Goal: Task Accomplishment & Management: Manage account settings

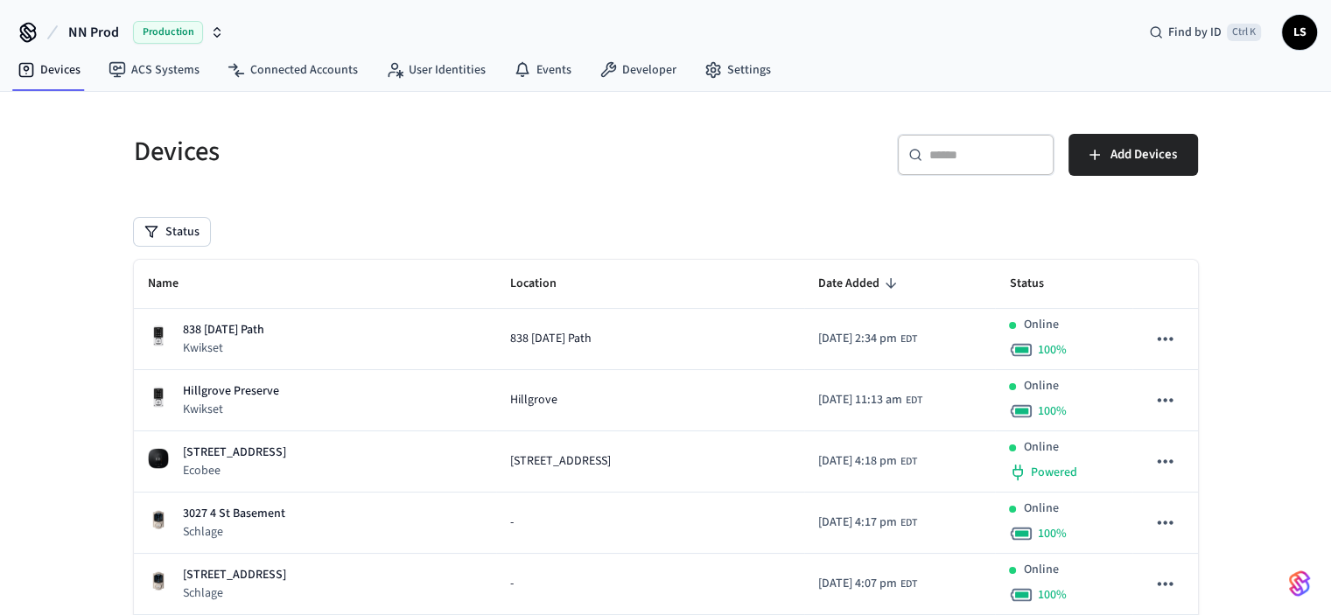
click at [948, 161] on input "text" at bounding box center [986, 154] width 114 height 17
paste input "**********"
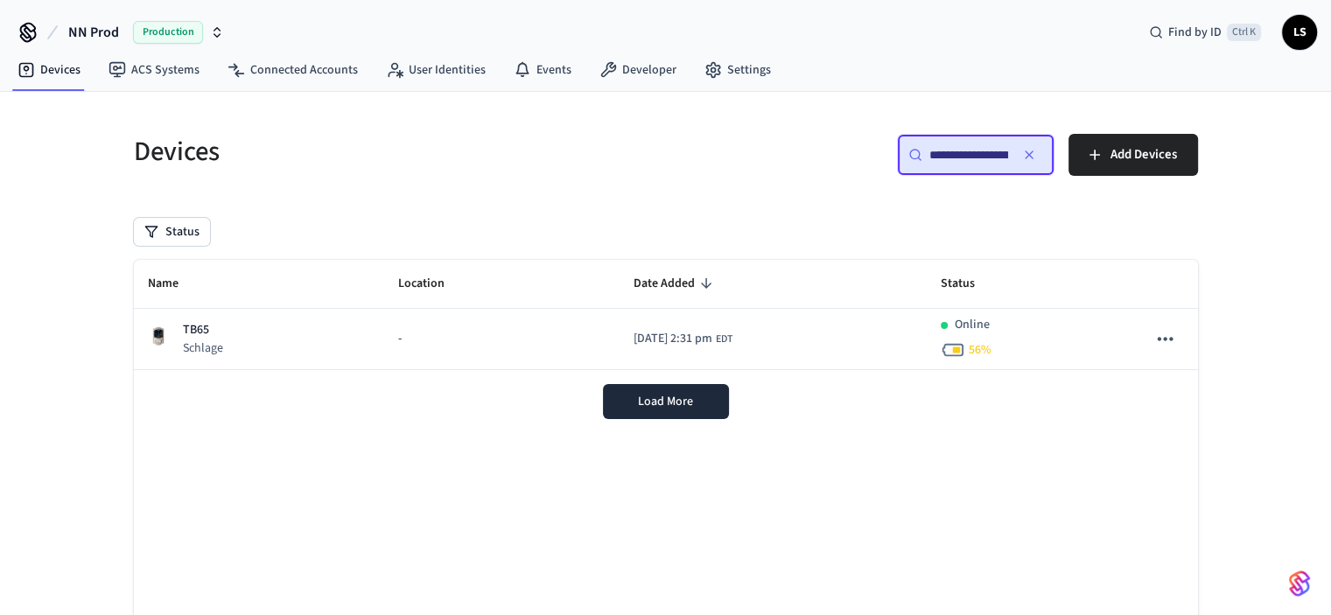
scroll to position [0, 132]
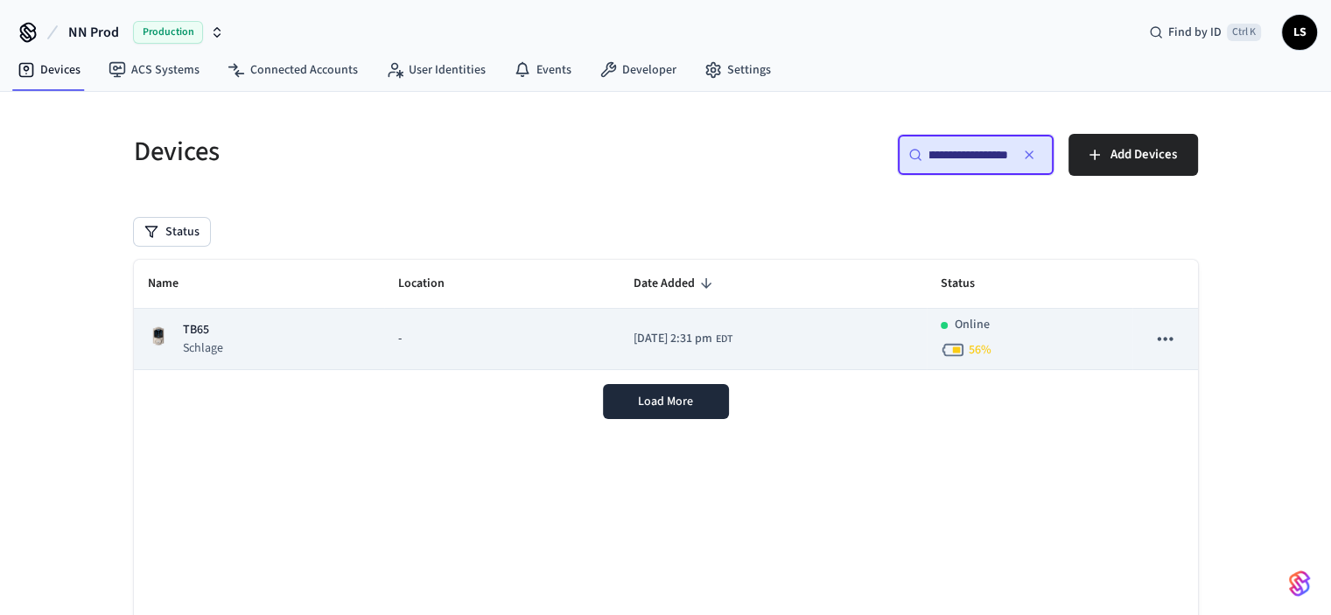
type input "**********"
click at [392, 350] on td "-" at bounding box center [501, 339] width 235 height 61
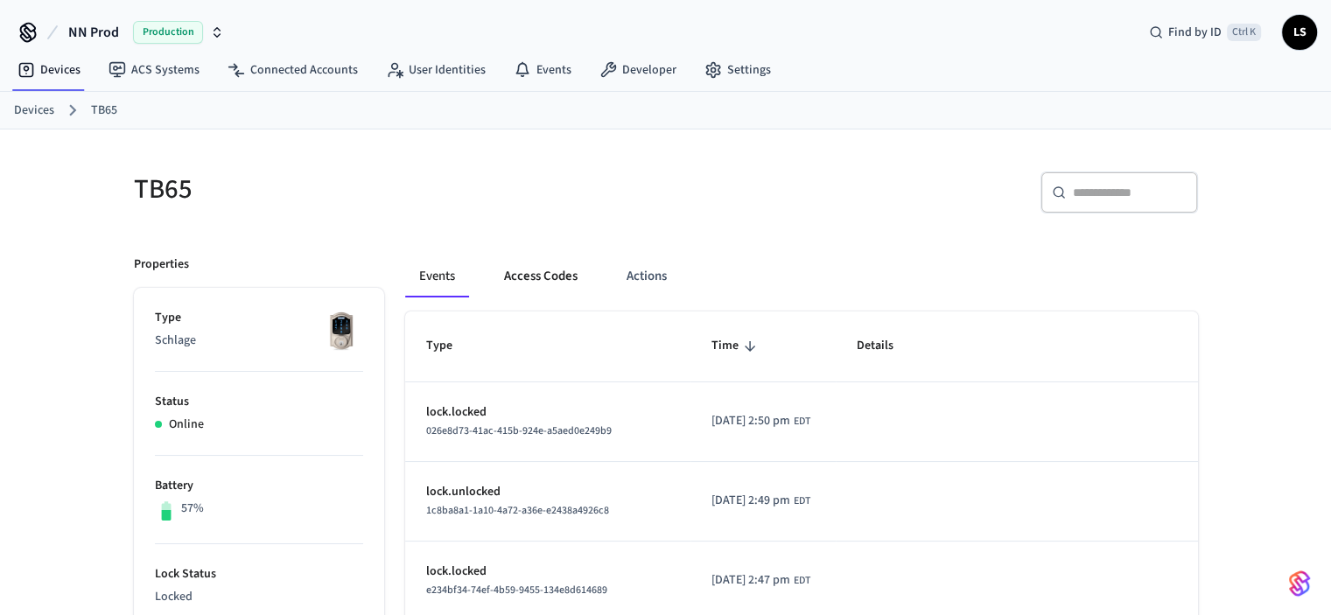
click at [537, 279] on button "Access Codes" at bounding box center [540, 276] width 101 height 42
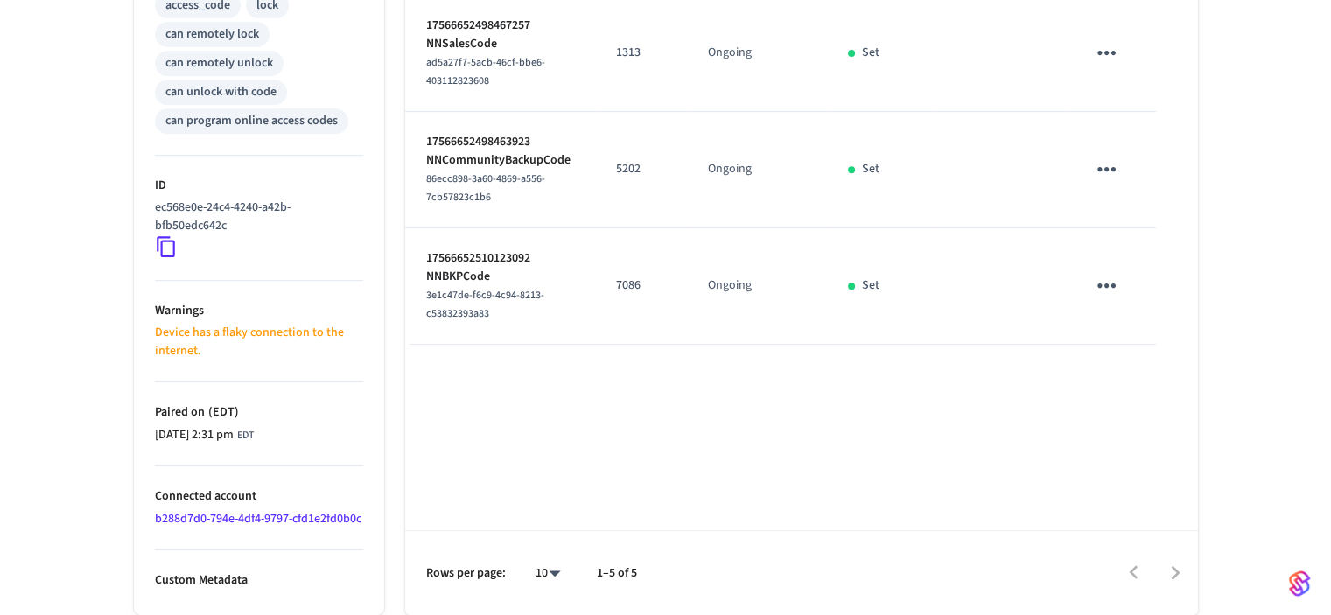
scroll to position [782, 0]
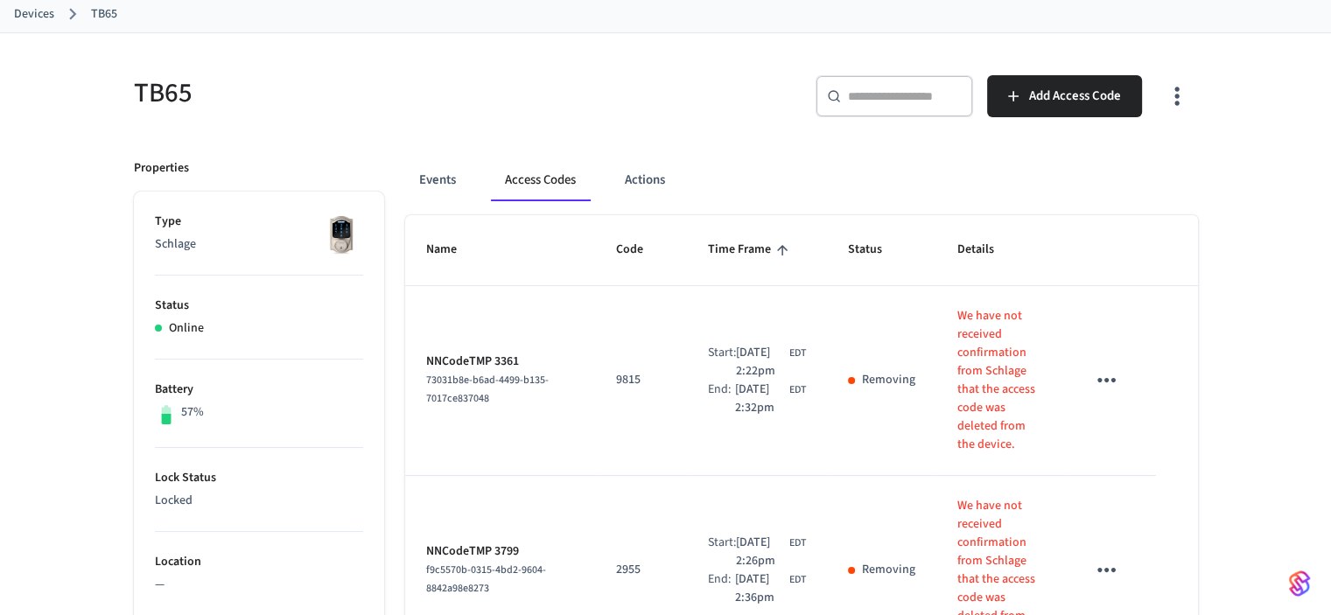
scroll to position [82, 0]
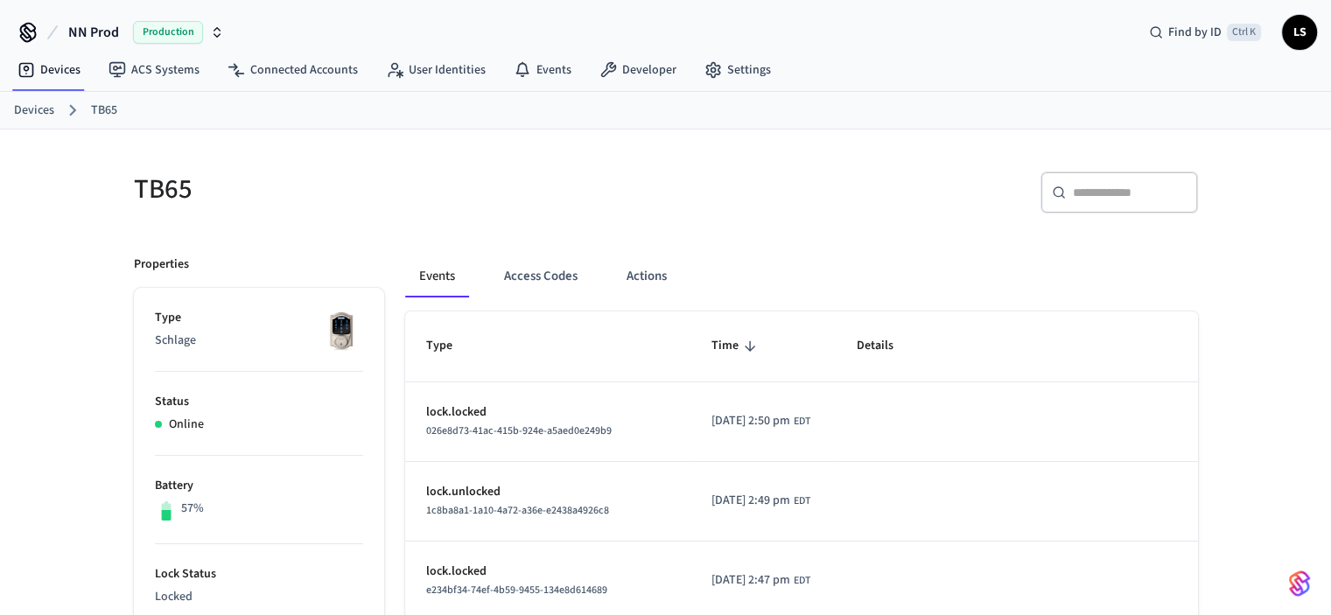
click at [410, 177] on h5 "TB65" at bounding box center [394, 189] width 521 height 36
click at [639, 272] on button "Actions" at bounding box center [646, 276] width 68 height 42
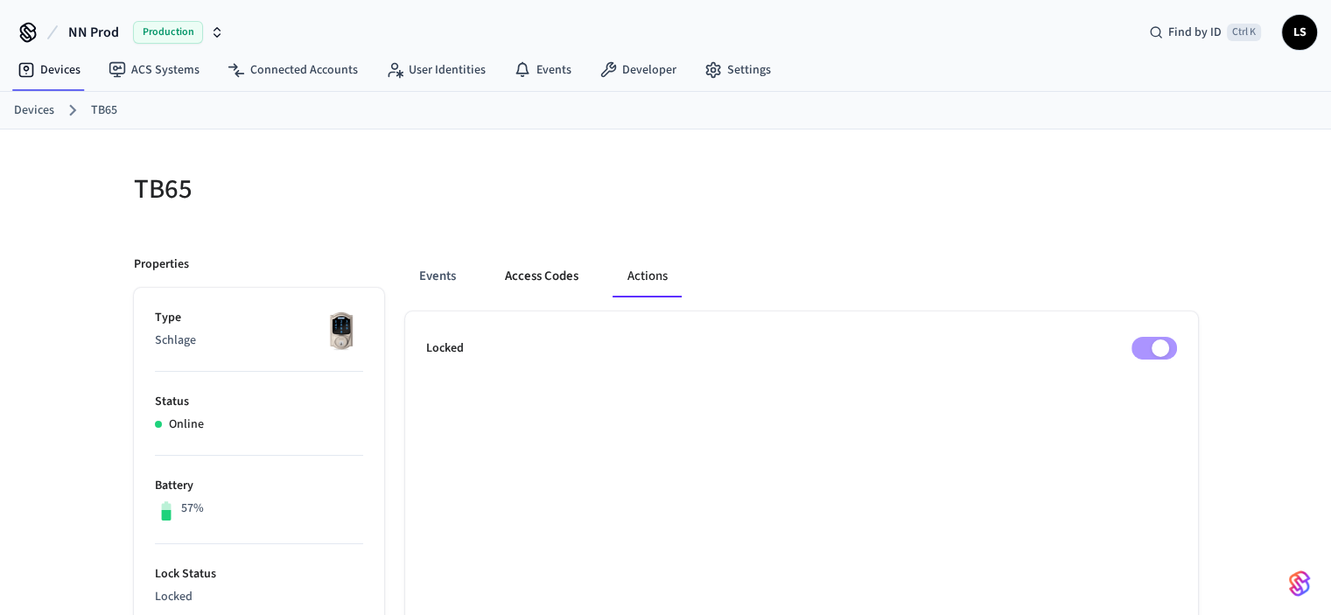
click at [542, 273] on button "Access Codes" at bounding box center [541, 276] width 101 height 42
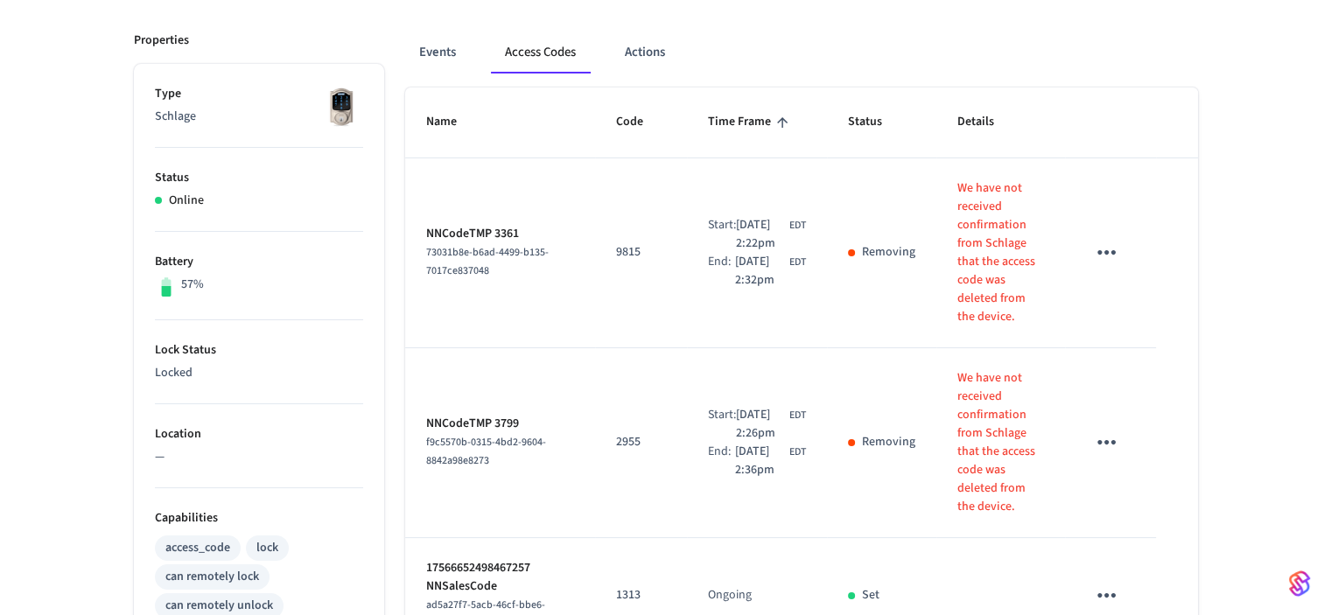
scroll to position [262, 0]
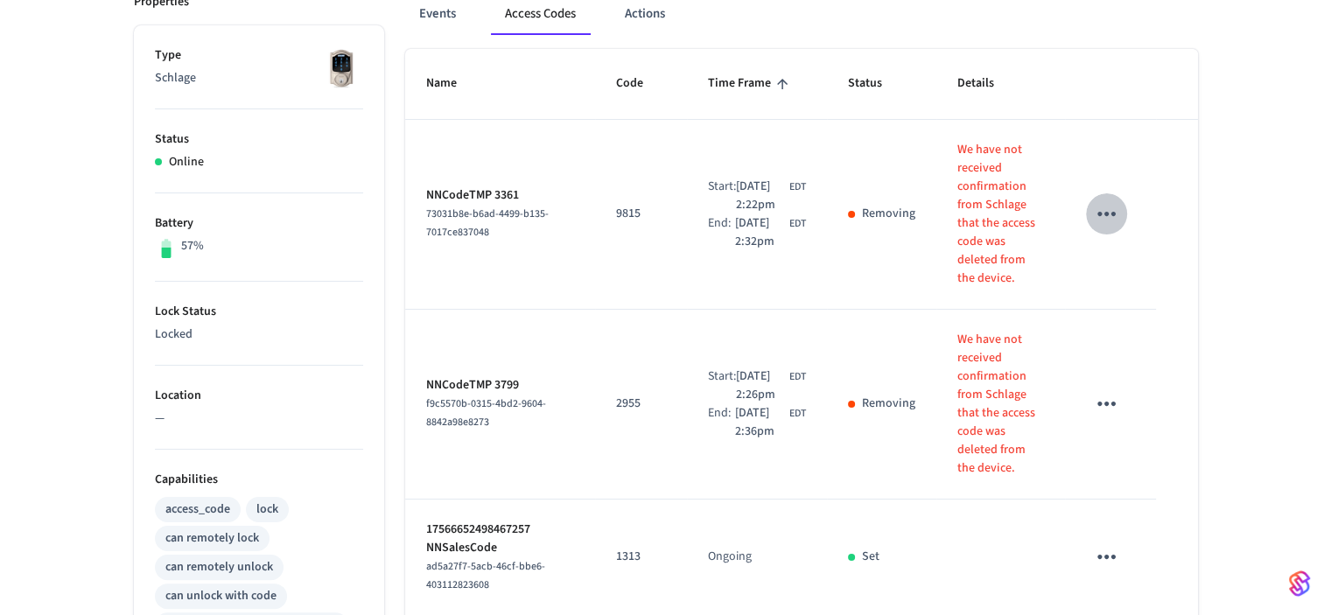
click at [1106, 212] on icon "sticky table" at bounding box center [1106, 214] width 18 height 4
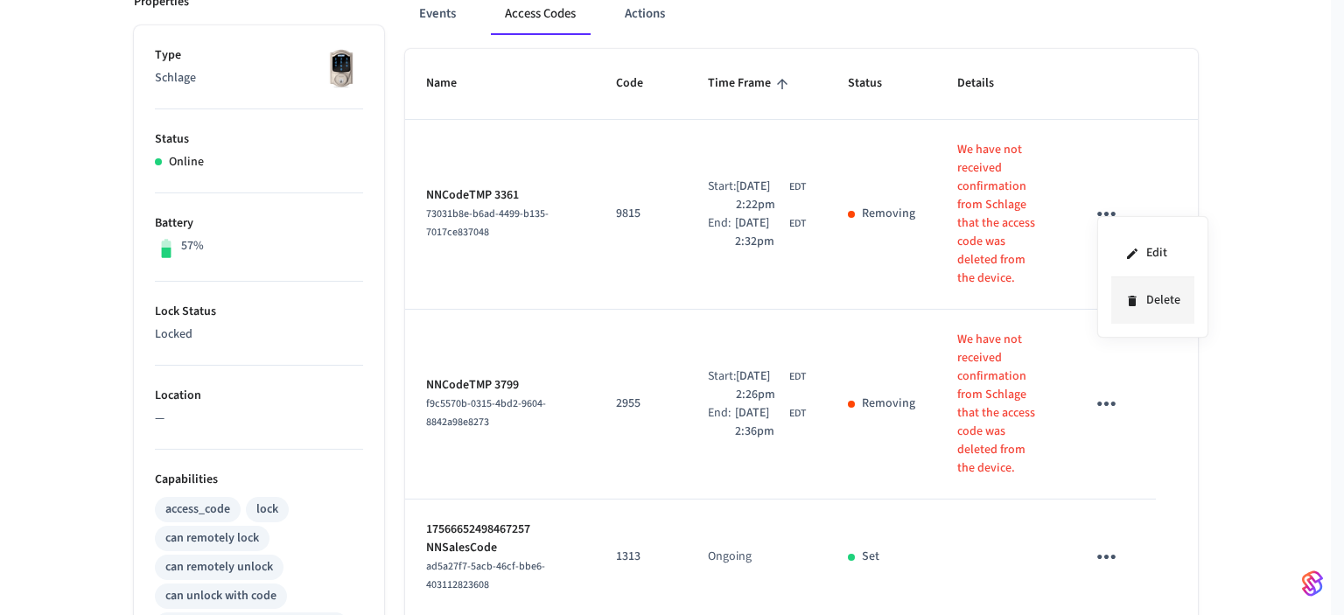
click at [1156, 304] on li "Delete" at bounding box center [1152, 300] width 83 height 46
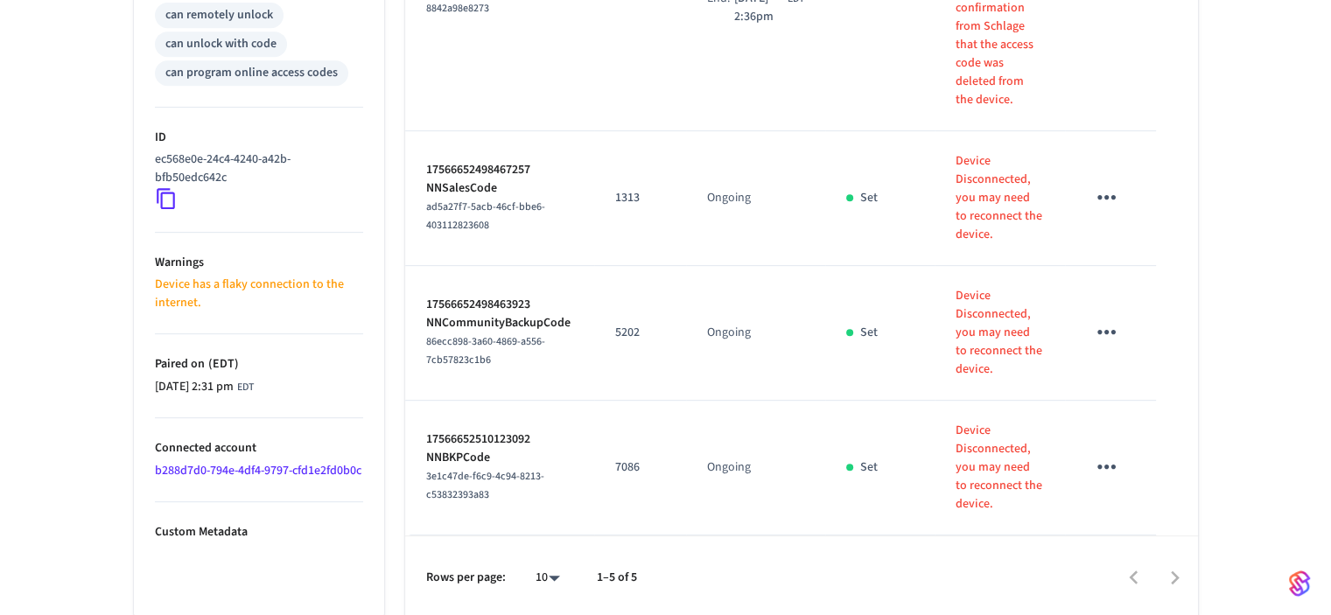
scroll to position [818, 0]
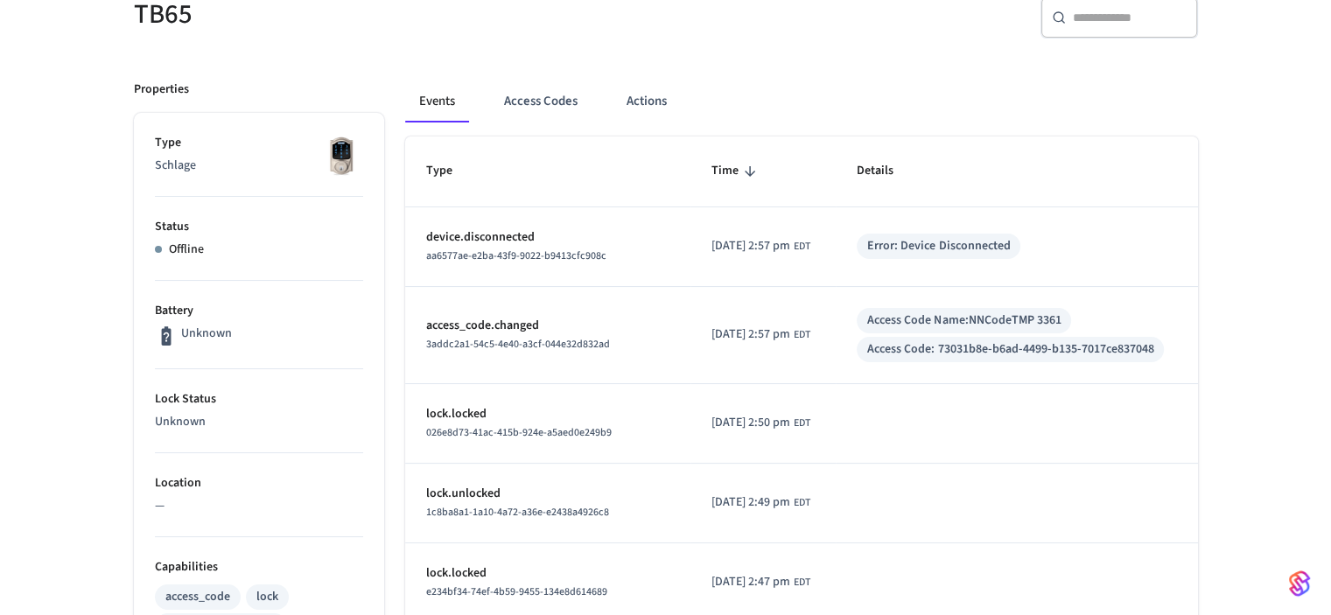
scroll to position [262, 0]
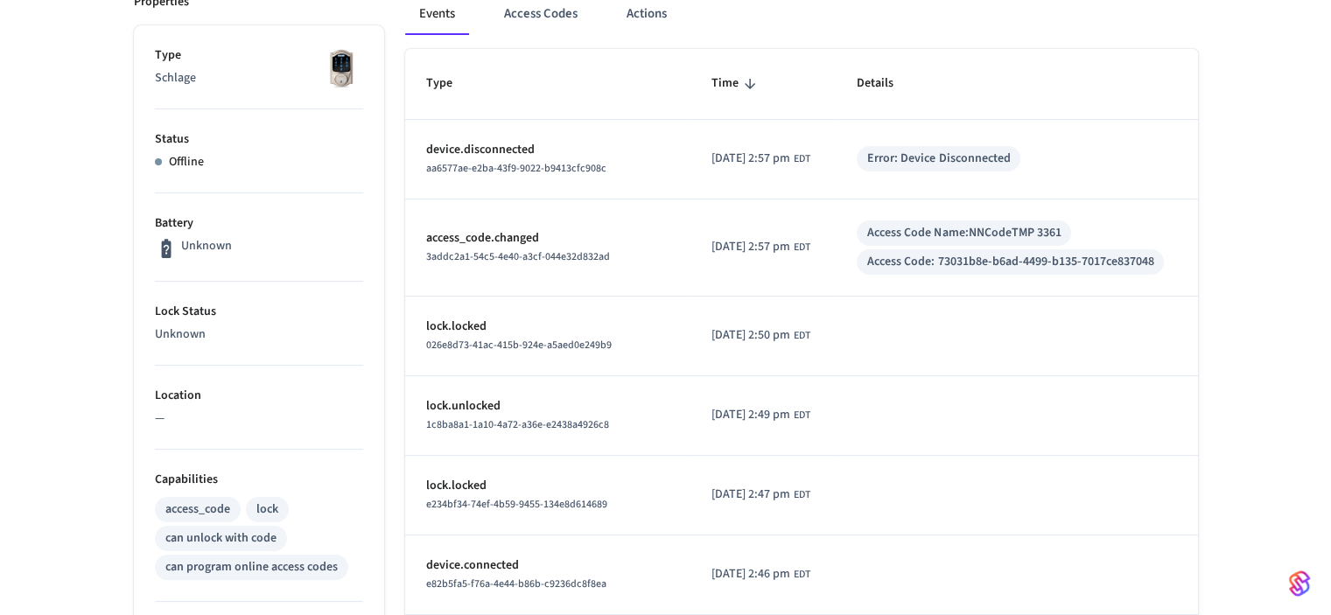
click at [90, 173] on div "TB65 ​ ​ Properties Type Schlage Status Offline Battery Unknown Lock Status Unk…" at bounding box center [665, 515] width 1331 height 1296
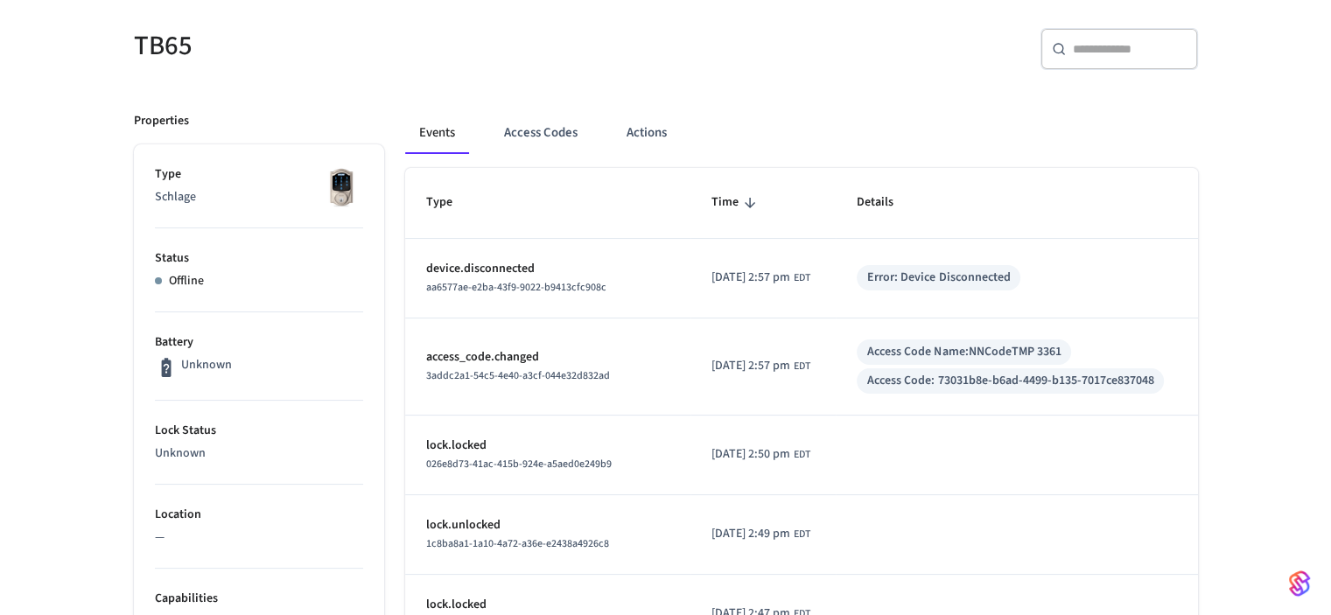
scroll to position [175, 0]
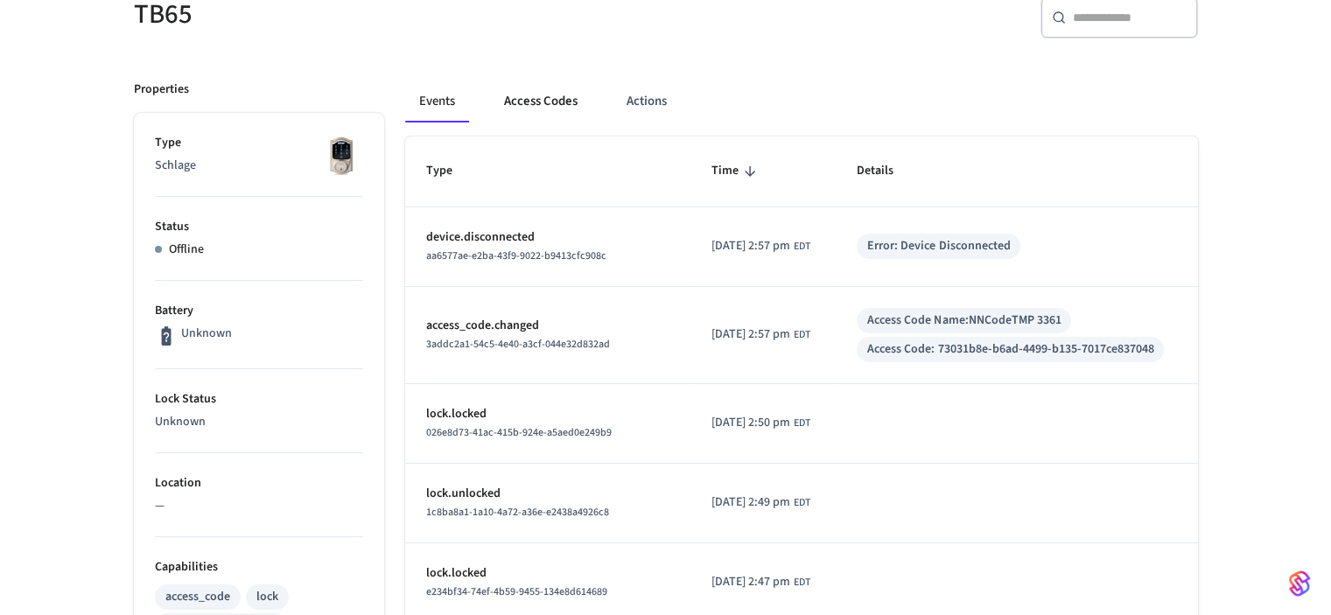
click at [547, 98] on button "Access Codes" at bounding box center [540, 101] width 101 height 42
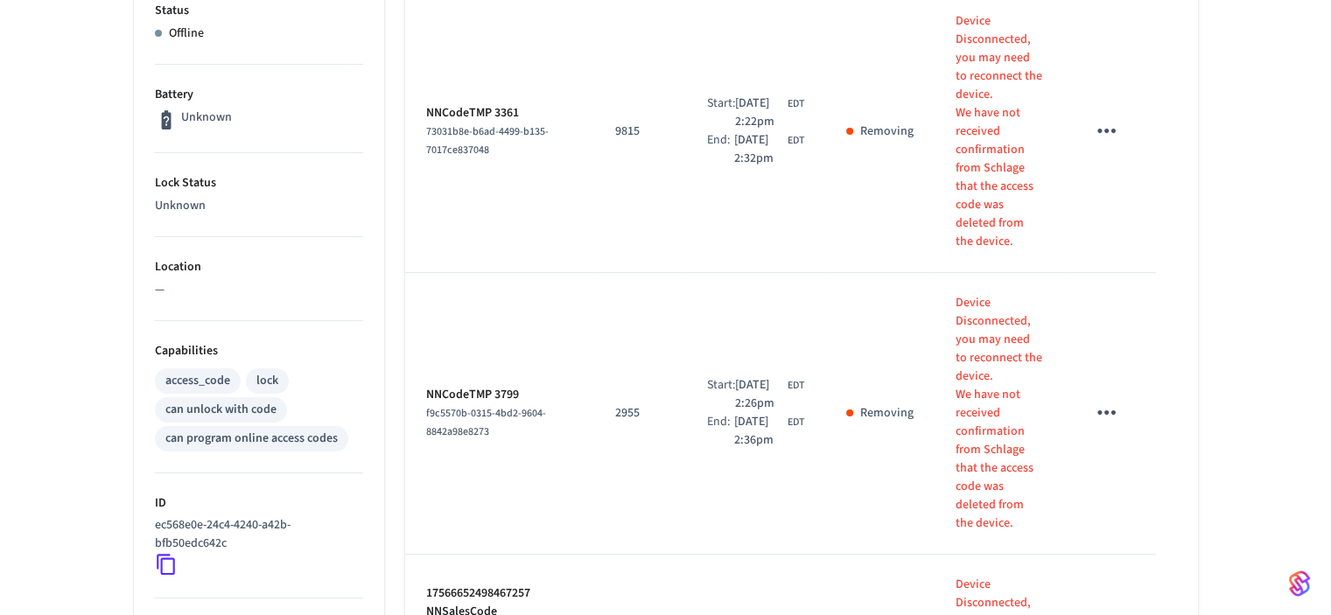
scroll to position [437, 0]
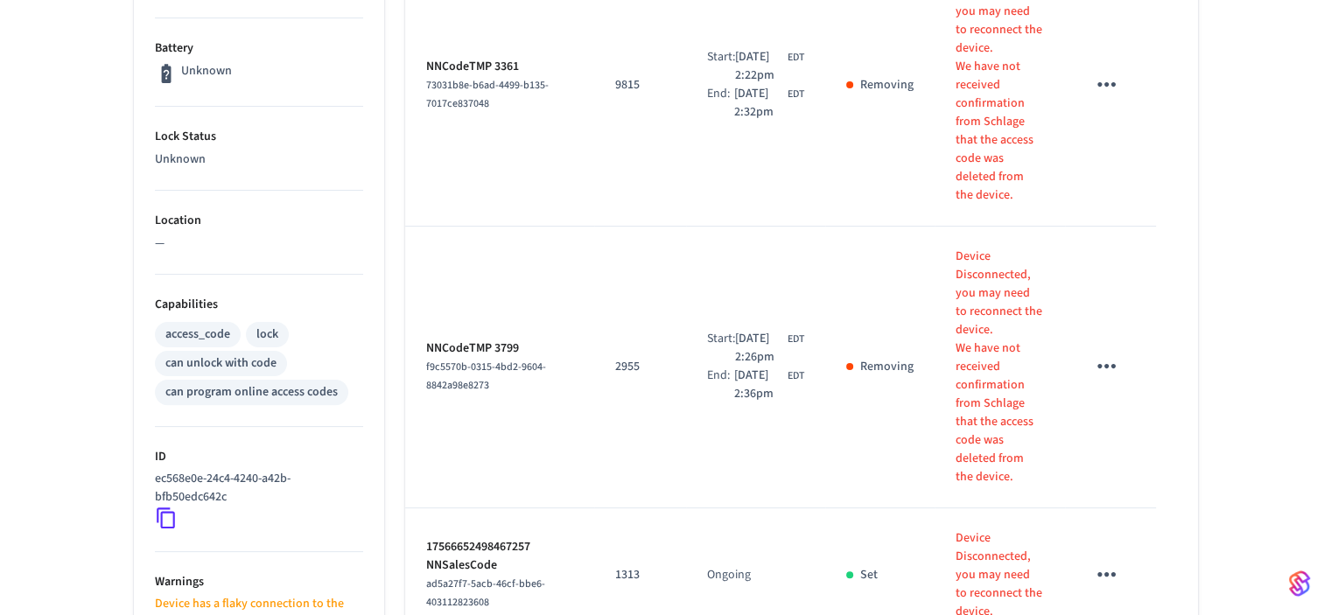
click at [1110, 81] on icon "sticky table" at bounding box center [1106, 84] width 27 height 27
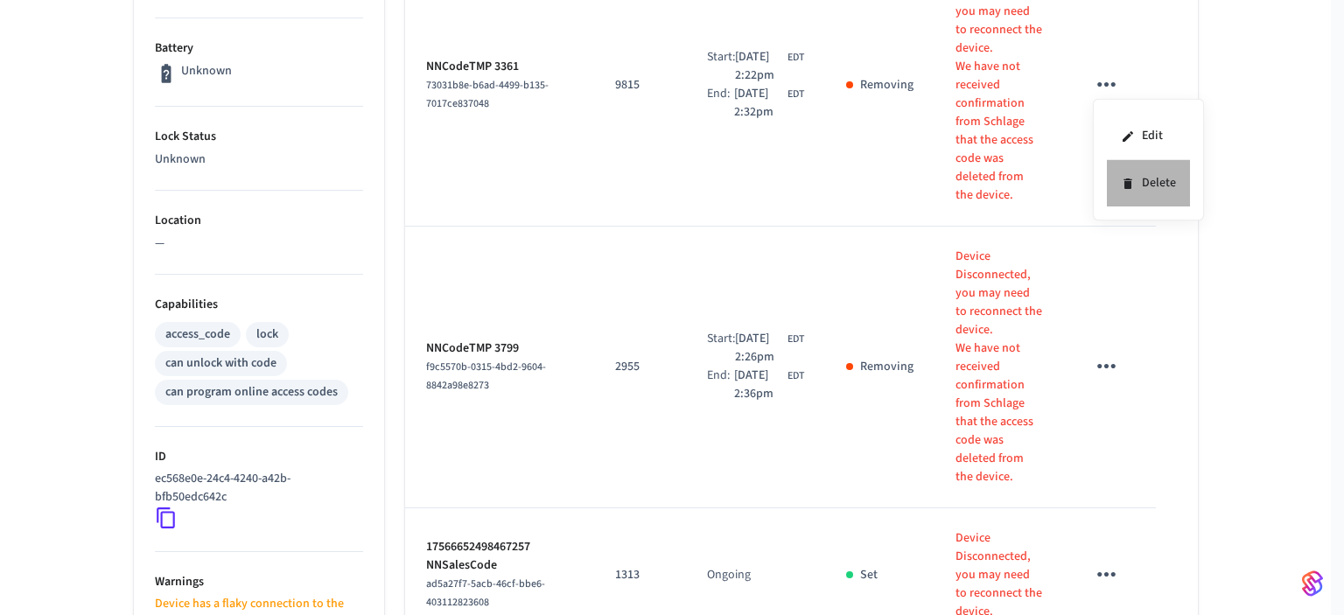
click at [1154, 183] on li "Delete" at bounding box center [1148, 183] width 83 height 46
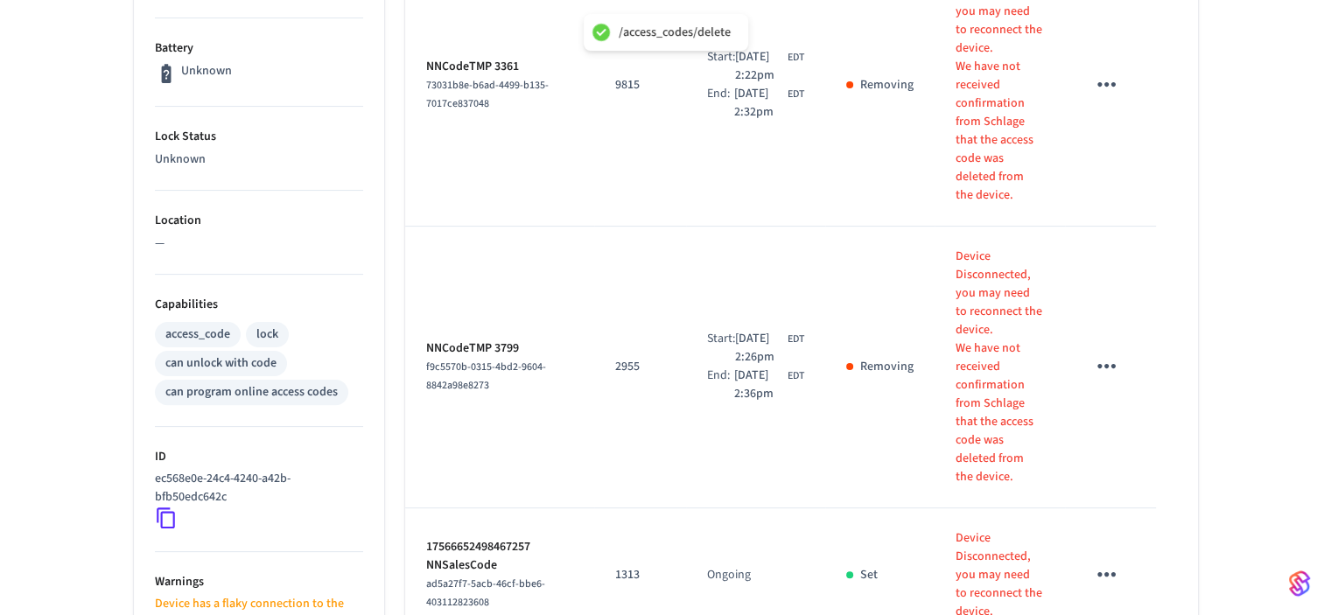
click at [1107, 365] on icon "sticky table" at bounding box center [1106, 366] width 18 height 4
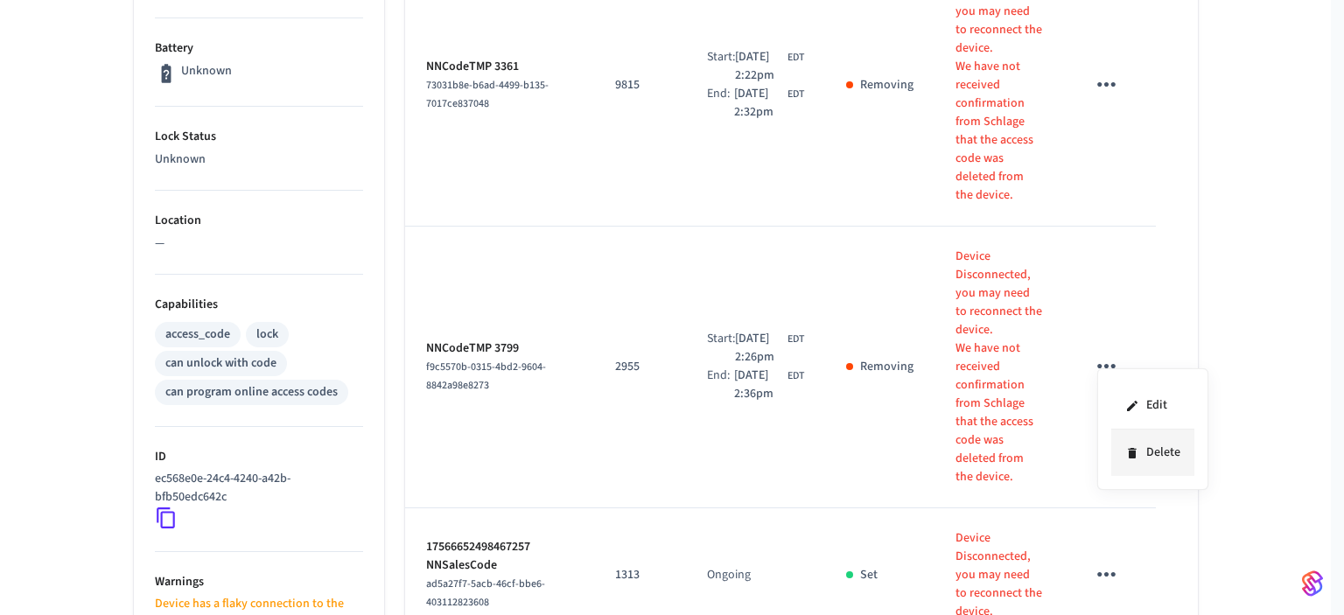
click at [1144, 446] on li "Delete" at bounding box center [1152, 453] width 83 height 46
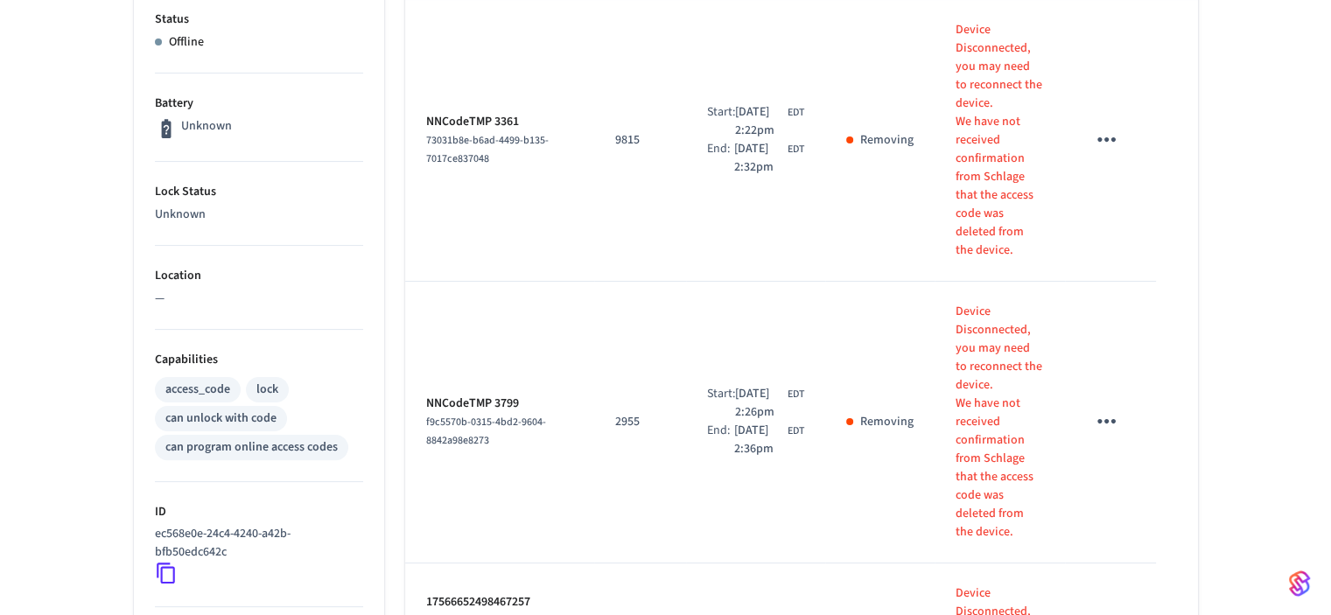
scroll to position [378, 0]
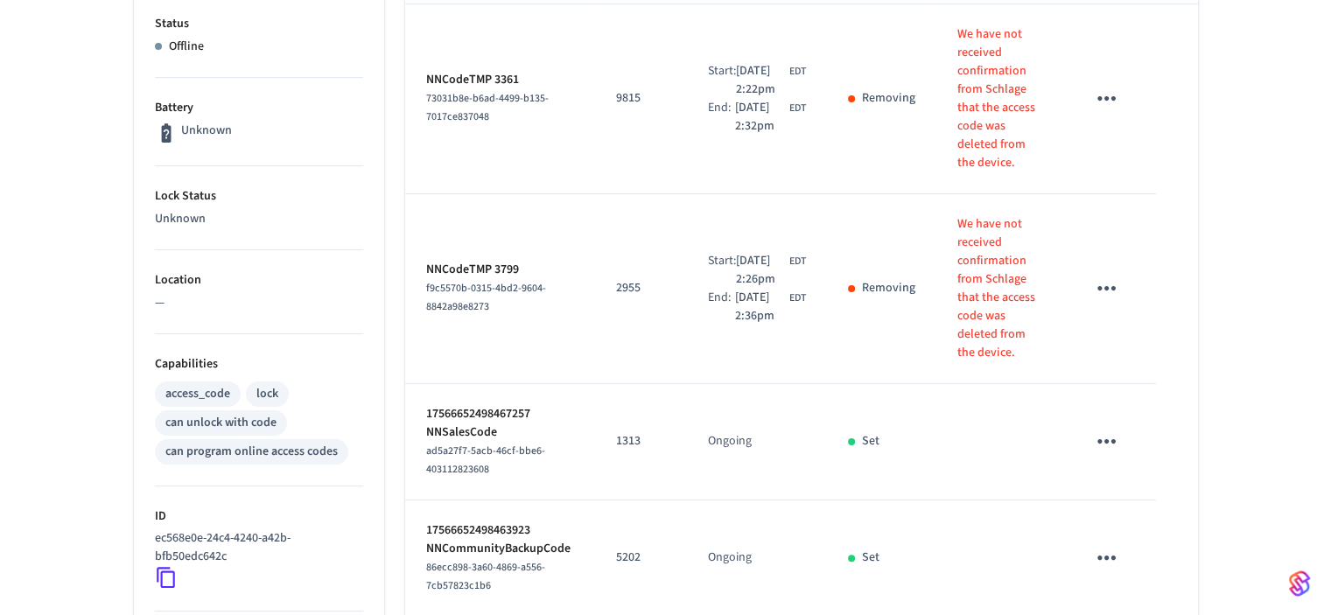
click at [45, 171] on div "TB65 ​ ​ Add Access Code Properties Type Schlage Status Offline Battery Unknown…" at bounding box center [665, 400] width 1331 height 1296
